Goal: Obtain resource: Obtain resource

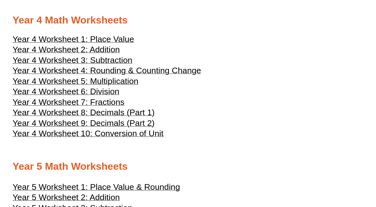
scroll to position [760, 0]
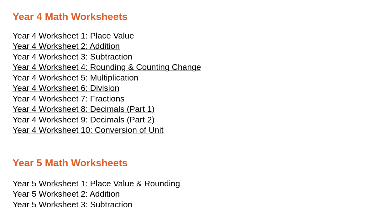
click at [68, 93] on span "Year 4 Worksheet 6: Division" at bounding box center [66, 87] width 107 height 9
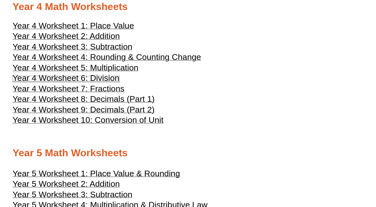
scroll to position [744, 0]
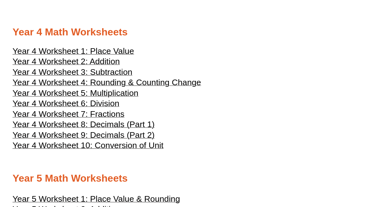
click at [96, 66] on span "Year 4 Worksheet 2: Addition" at bounding box center [66, 61] width 107 height 9
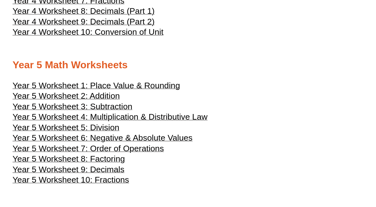
scroll to position [857, 0]
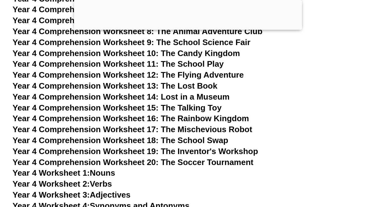
scroll to position [2636, 0]
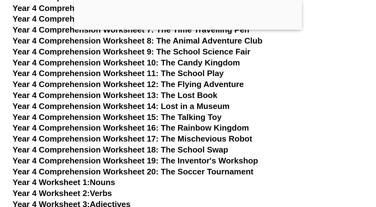
click at [177, 115] on span "Year 4 Comprehension Worksheet 15: The Talking Toy" at bounding box center [117, 116] width 209 height 9
